Goal: Transaction & Acquisition: Purchase product/service

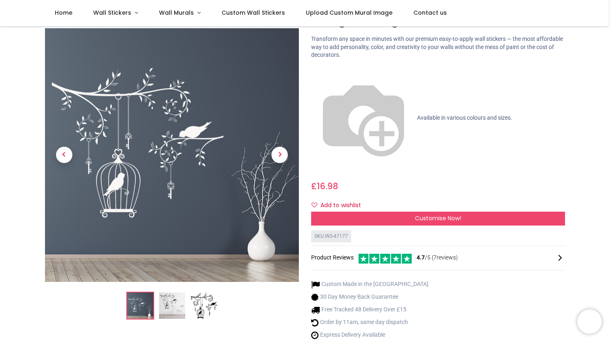
scroll to position [40, 0]
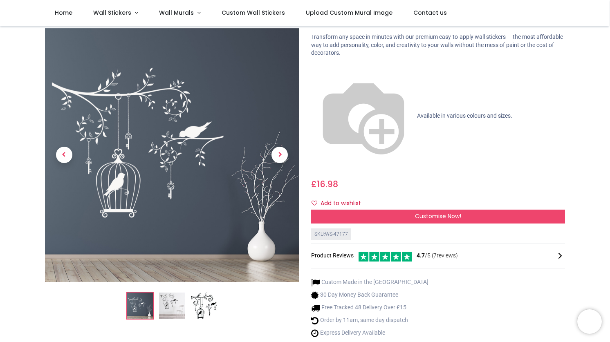
click at [208, 293] on img at bounding box center [204, 306] width 26 height 26
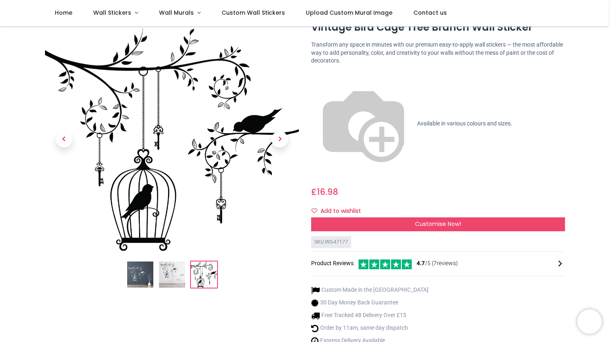
scroll to position [0, 0]
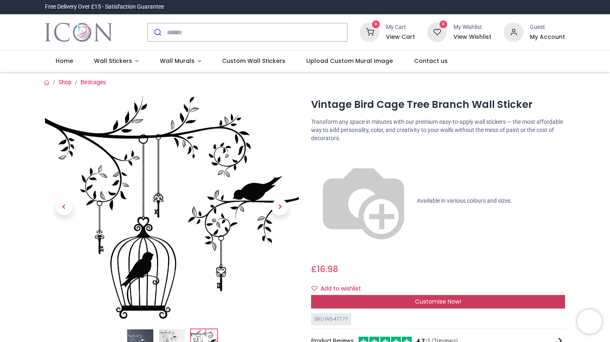
click at [400, 295] on div "Customise Now!" at bounding box center [438, 302] width 254 height 14
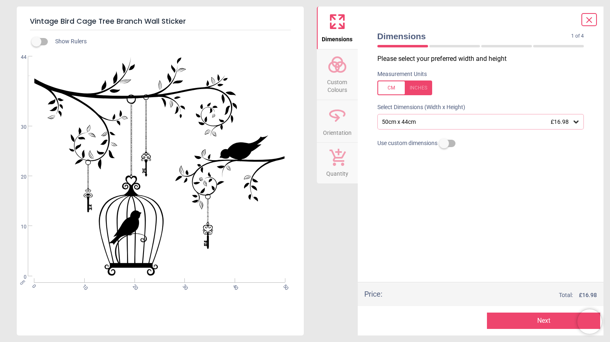
click at [577, 121] on icon at bounding box center [575, 122] width 5 height 3
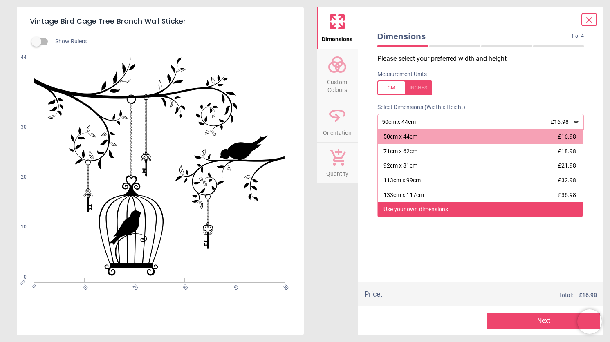
click at [473, 210] on div "Use your own dimensions" at bounding box center [480, 209] width 205 height 15
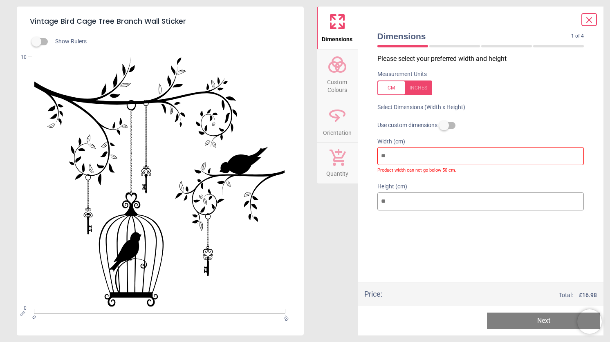
click at [397, 153] on input "**" at bounding box center [480, 156] width 207 height 18
click at [396, 153] on input "**" at bounding box center [480, 156] width 207 height 18
drag, startPoint x: 389, startPoint y: 156, endPoint x: 328, endPoint y: 150, distance: 61.2
click at [328, 150] on div "Dimensions Custom Colours Orientation Quantity Dimensions 1 of 4 1 of 5 Please …" at bounding box center [460, 171] width 287 height 329
type input "*"
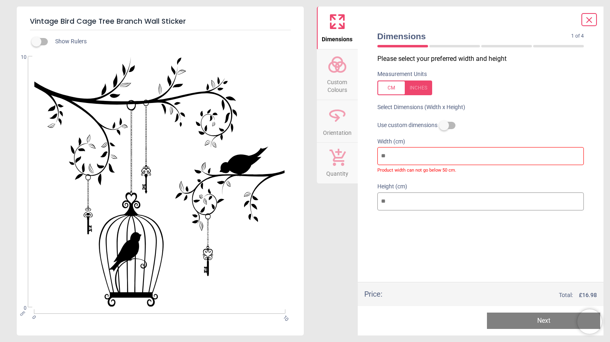
type input "*"
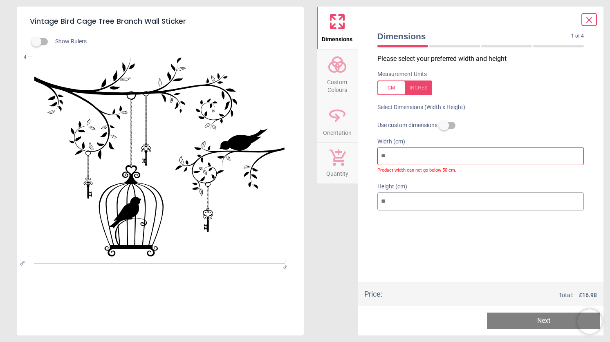
type input "**"
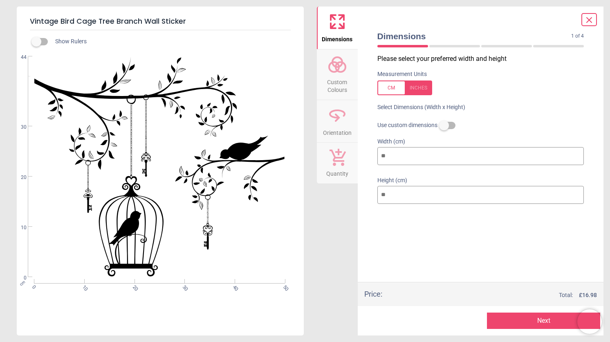
type input "***"
drag, startPoint x: 397, startPoint y: 154, endPoint x: 329, endPoint y: 156, distance: 68.2
click at [329, 156] on div "Dimensions Custom Colours Orientation Quantity Dimensions 1 of 4 1 of 5 Please …" at bounding box center [460, 171] width 287 height 329
type input "*"
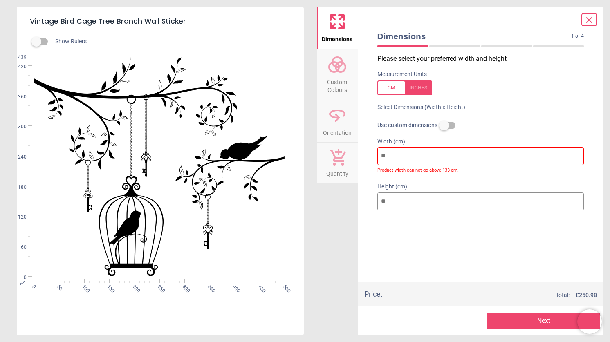
type input "*"
type input "**"
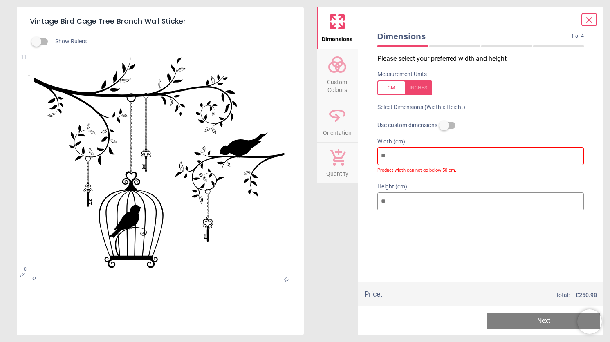
type input "***"
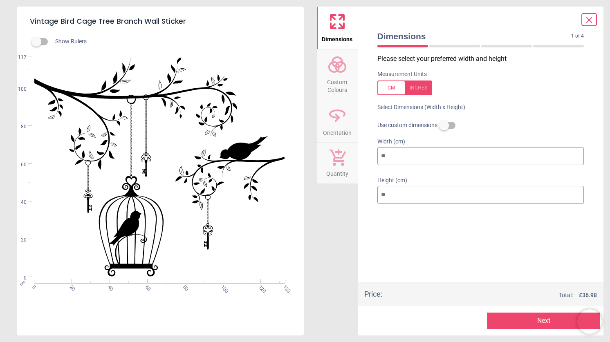
type input "***"
click at [533, 317] on button "Next" at bounding box center [543, 321] width 113 height 16
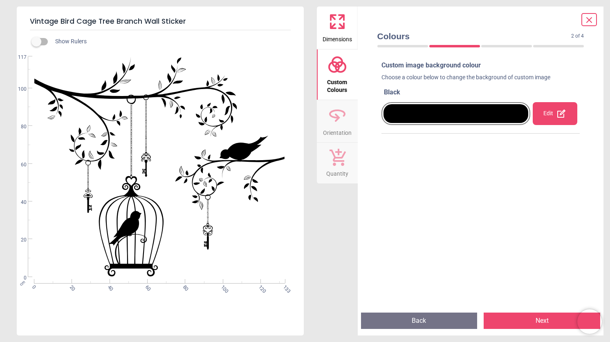
click at [534, 322] on button "Next" at bounding box center [541, 321] width 116 height 16
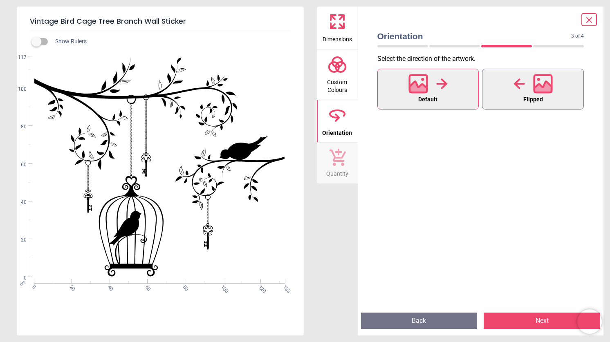
click at [534, 80] on icon at bounding box center [543, 84] width 18 height 18
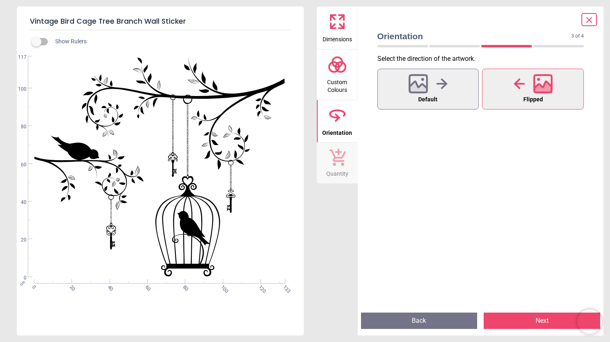
click at [530, 321] on button "Next" at bounding box center [541, 321] width 116 height 16
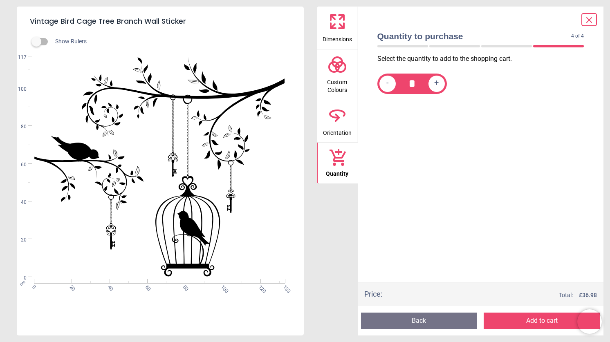
click at [586, 21] on icon at bounding box center [589, 20] width 10 height 10
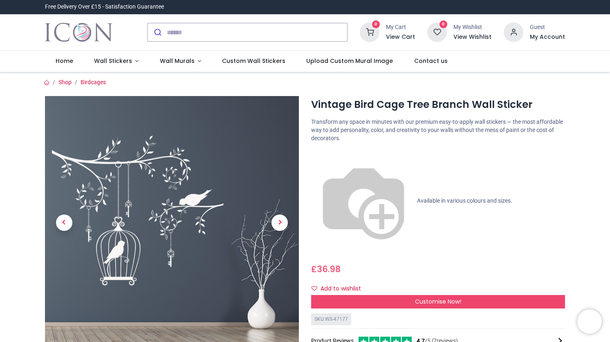
scroll to position [1, 0]
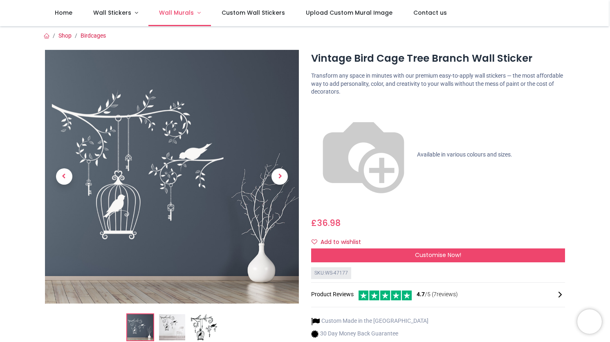
click at [188, 11] on span "Wall Murals" at bounding box center [176, 13] width 35 height 8
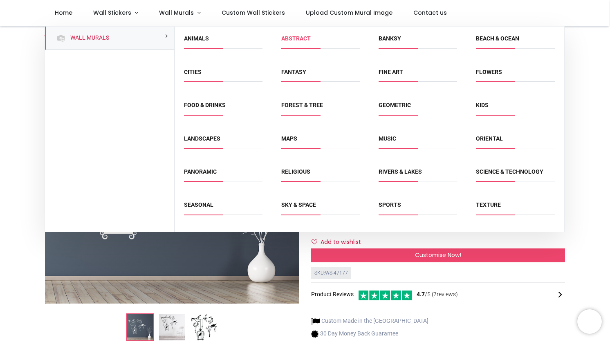
click at [296, 39] on link "Abstract" at bounding box center [295, 38] width 29 height 7
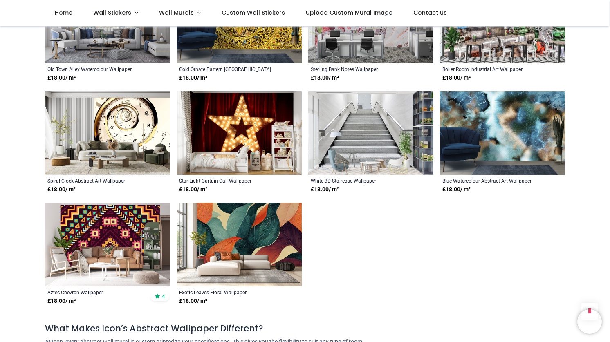
scroll to position [653, 0]
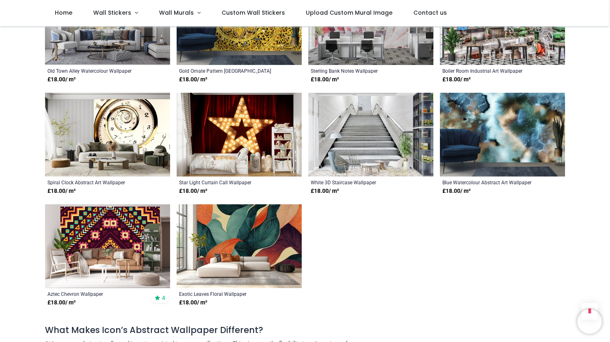
click at [499, 126] on img at bounding box center [502, 135] width 125 height 84
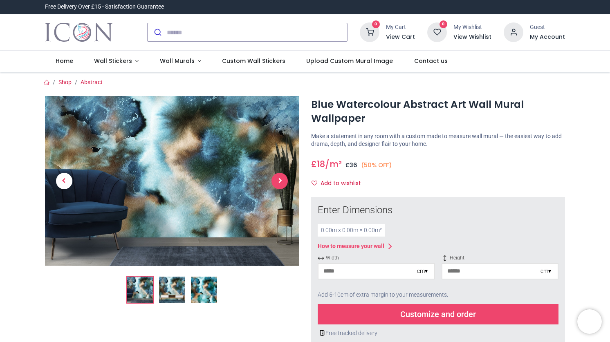
click at [282, 181] on span "Next" at bounding box center [279, 181] width 16 height 16
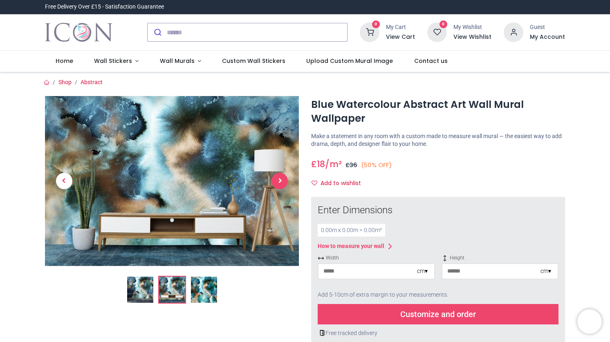
click at [282, 181] on span "Next" at bounding box center [279, 181] width 16 height 16
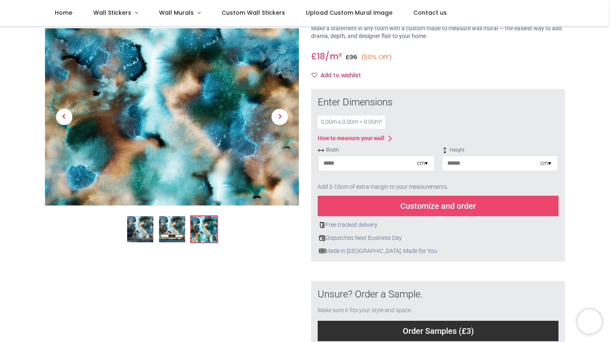
scroll to position [66, 0]
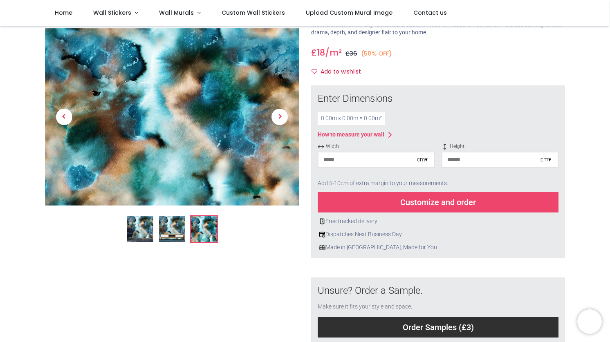
click at [420, 198] on div "Customize and order" at bounding box center [437, 202] width 241 height 20
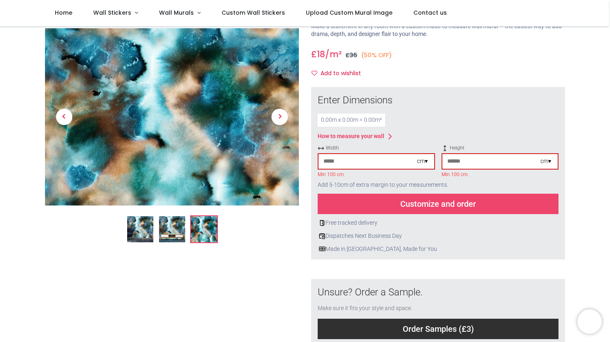
scroll to position [63, 0]
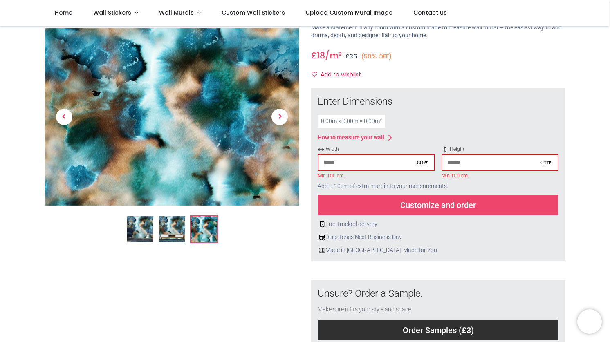
click at [402, 161] on input "number" at bounding box center [367, 162] width 98 height 15
click at [422, 163] on div "cm ▾" at bounding box center [422, 163] width 11 height 8
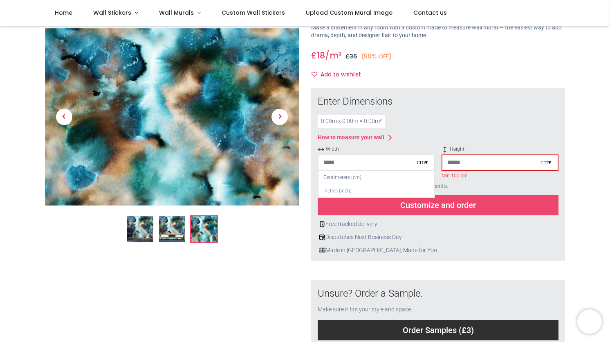
click at [422, 163] on div "cm ▾" at bounding box center [422, 163] width 11 height 8
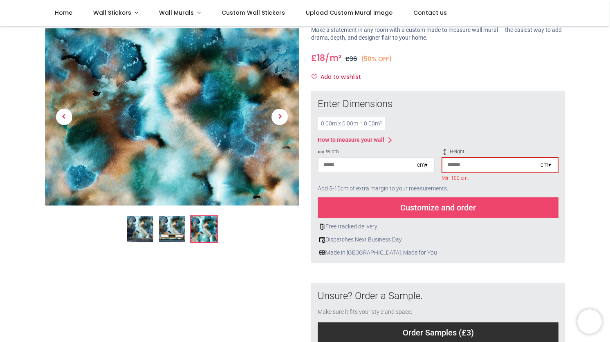
click at [396, 163] on input "number" at bounding box center [367, 165] width 98 height 15
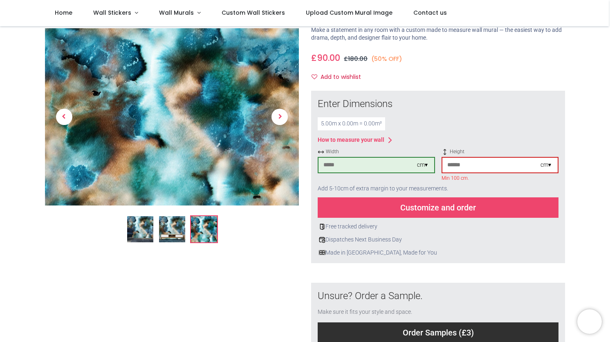
type input "***"
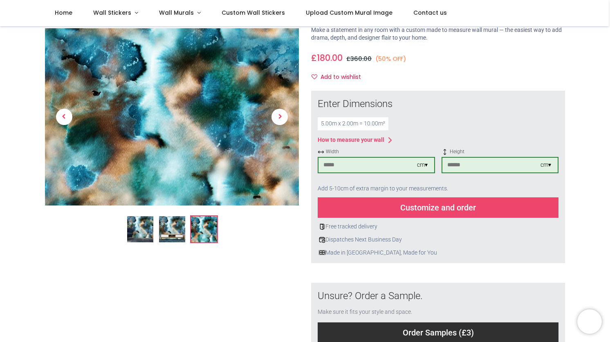
type input "***"
click at [403, 210] on div "Customize and order" at bounding box center [437, 207] width 241 height 20
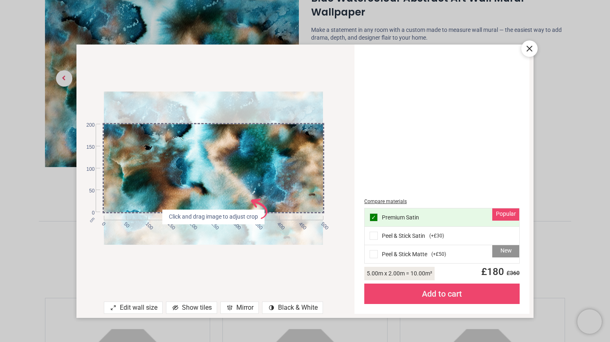
click at [284, 309] on div "contrast [#907] Created with Sketch. Black & White" at bounding box center [292, 308] width 61 height 12
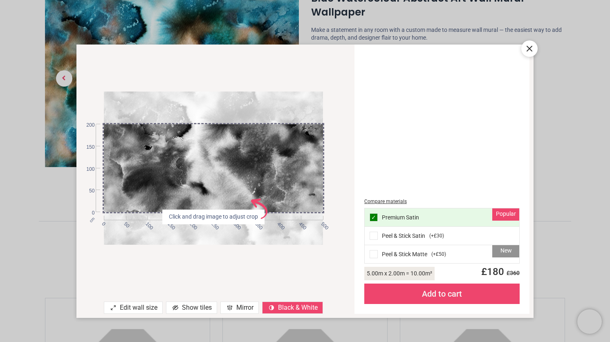
click at [190, 308] on div "Show tiles" at bounding box center [191, 308] width 51 height 12
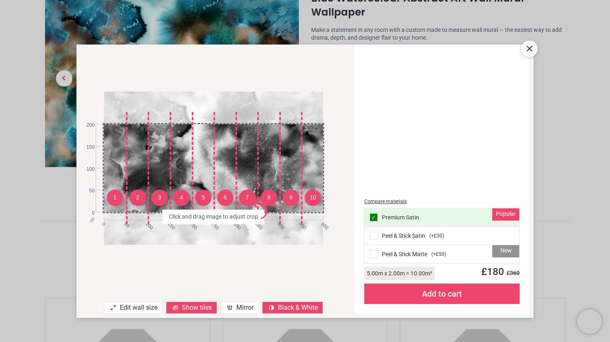
drag, startPoint x: 530, startPoint y: 51, endPoint x: 526, endPoint y: 53, distance: 4.3
click at [529, 52] on icon at bounding box center [529, 49] width 10 height 10
